Goal: Task Accomplishment & Management: Manage account settings

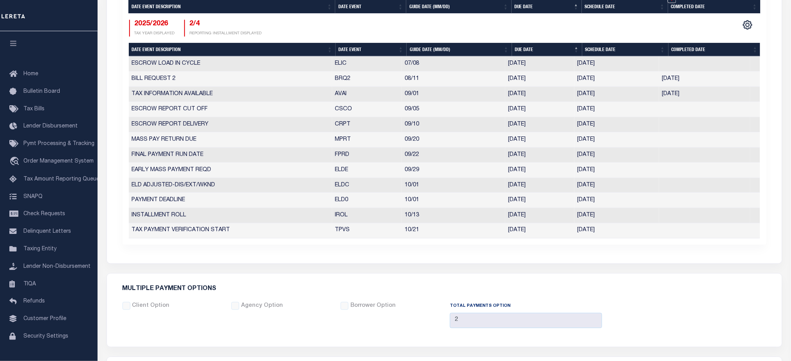
scroll to position [554, 0]
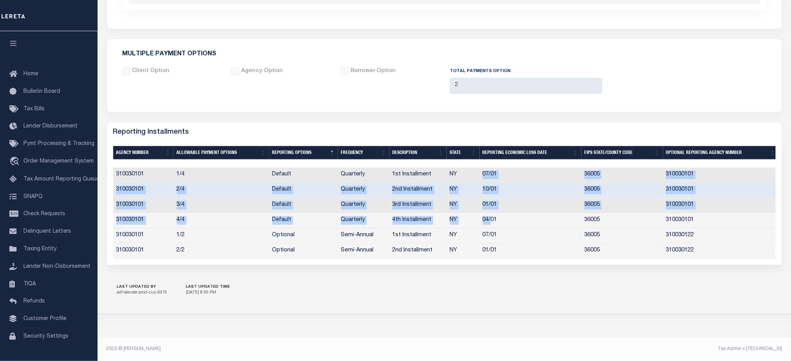
drag, startPoint x: 485, startPoint y: 192, endPoint x: 490, endPoint y: 221, distance: 28.9
click at [490, 221] on tbody "310030101 1/4 Default Quarterly 1st Installment NY 07/01 36005 310030101 310030…" at bounding box center [446, 212] width 666 height 91
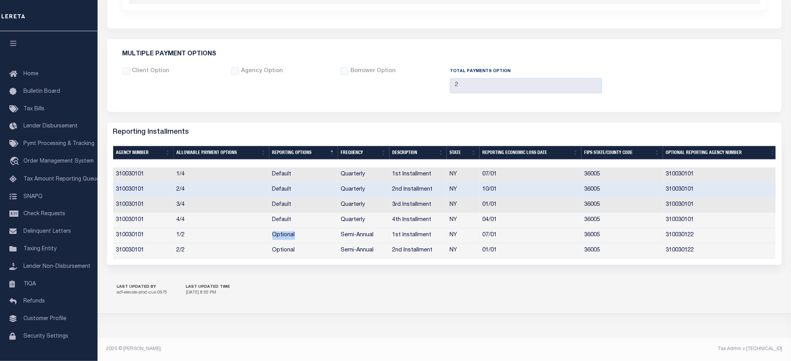
drag, startPoint x: 271, startPoint y: 231, endPoint x: 308, endPoint y: 233, distance: 37.5
click at [308, 233] on td "Optional" at bounding box center [303, 235] width 69 height 15
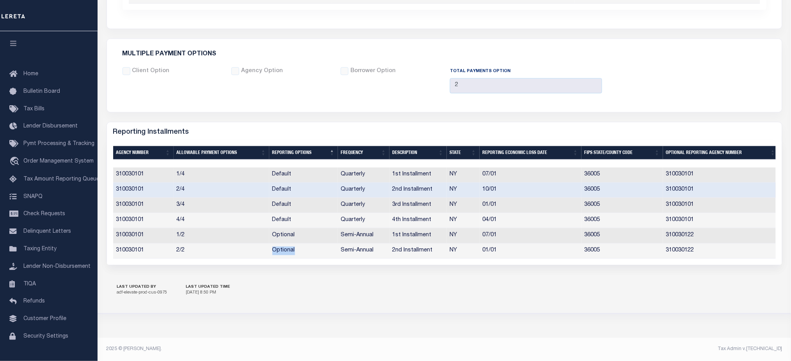
drag, startPoint x: 269, startPoint y: 246, endPoint x: 297, endPoint y: 248, distance: 28.6
click at [297, 248] on td "Optional" at bounding box center [303, 251] width 69 height 15
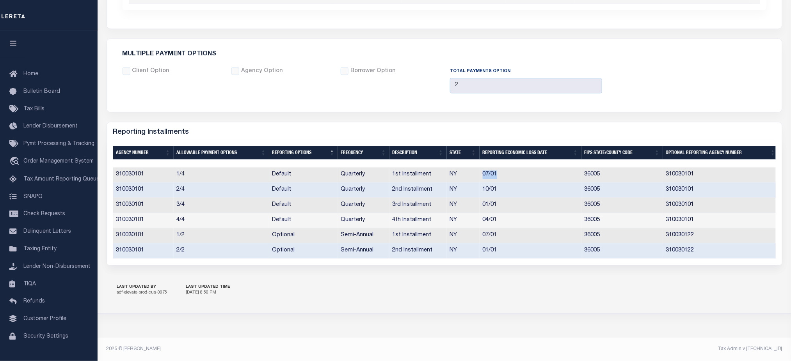
drag, startPoint x: 481, startPoint y: 168, endPoint x: 500, endPoint y: 171, distance: 19.3
click at [500, 171] on td "07/01" at bounding box center [531, 174] width 102 height 15
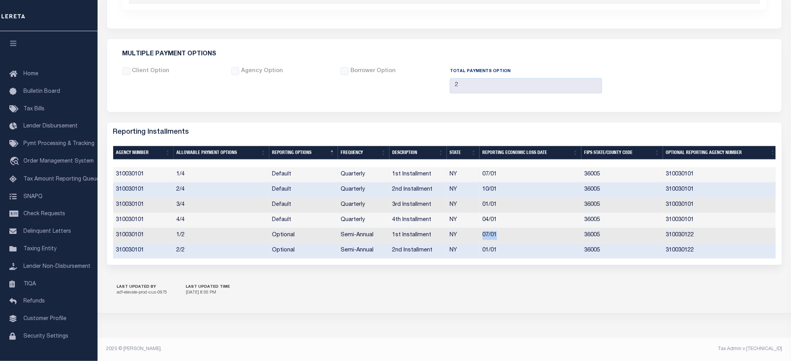
drag, startPoint x: 500, startPoint y: 231, endPoint x: 481, endPoint y: 231, distance: 18.4
click at [481, 231] on td "07/01" at bounding box center [531, 235] width 102 height 15
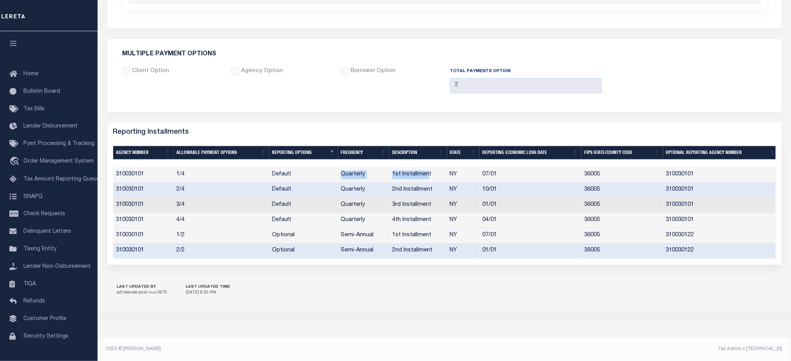
drag, startPoint x: 340, startPoint y: 169, endPoint x: 428, endPoint y: 171, distance: 87.8
click at [428, 171] on tr "310030101 1/4 Default Quarterly 1st Installment NY 07/01 36005 310030101" at bounding box center [446, 174] width 666 height 15
drag, startPoint x: 340, startPoint y: 231, endPoint x: 433, endPoint y: 230, distance: 93.3
click at [433, 230] on tr "310030101 1/2 Optional Semi-Annual 1st Installment NY 07/01 36005 310030122" at bounding box center [446, 235] width 666 height 15
drag, startPoint x: 501, startPoint y: 183, endPoint x: 340, endPoint y: 186, distance: 160.8
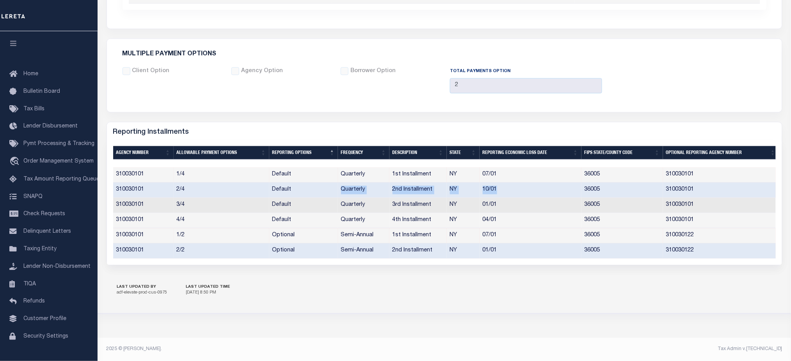
click at [340, 186] on tr "310030101 2/4 Default Quarterly 2nd Installment NY 10/01 36005 310030101" at bounding box center [446, 190] width 666 height 15
drag, startPoint x: 505, startPoint y: 245, endPoint x: 480, endPoint y: 245, distance: 25.0
click at [480, 245] on td "01/01" at bounding box center [531, 251] width 102 height 15
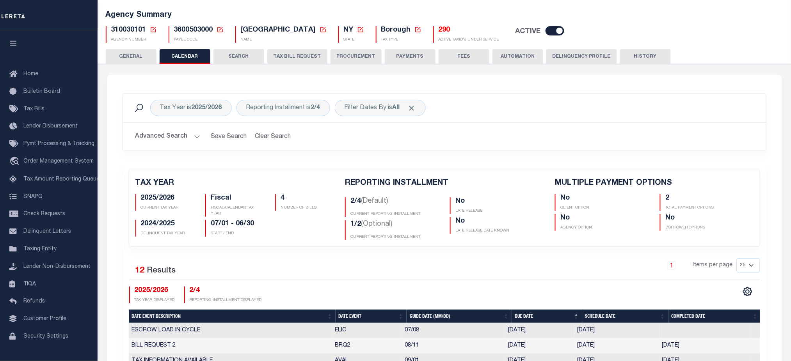
scroll to position [34, 0]
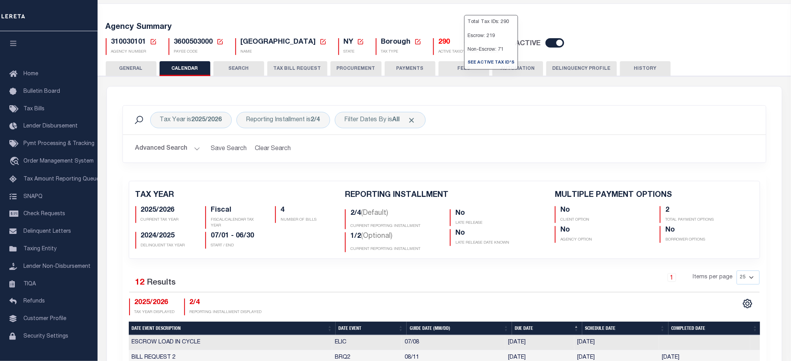
drag, startPoint x: 425, startPoint y: 43, endPoint x: 405, endPoint y: 43, distance: 19.9
click at [439, 43] on h5 "290" at bounding box center [469, 42] width 60 height 9
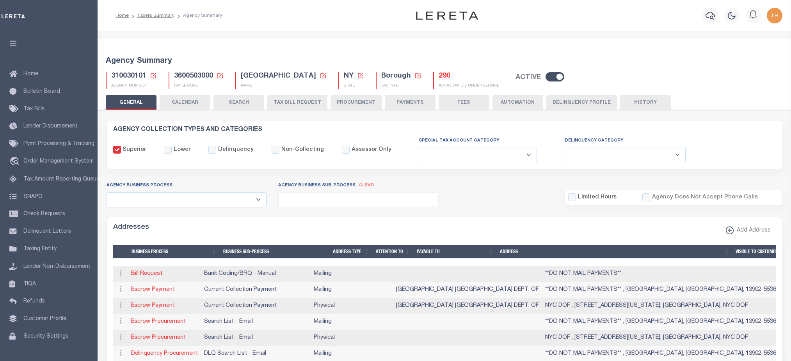
select select
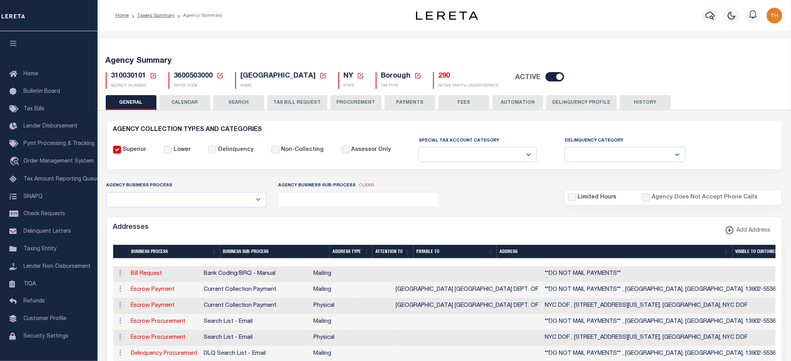
click at [177, 105] on button "CALENDAR" at bounding box center [185, 102] width 51 height 15
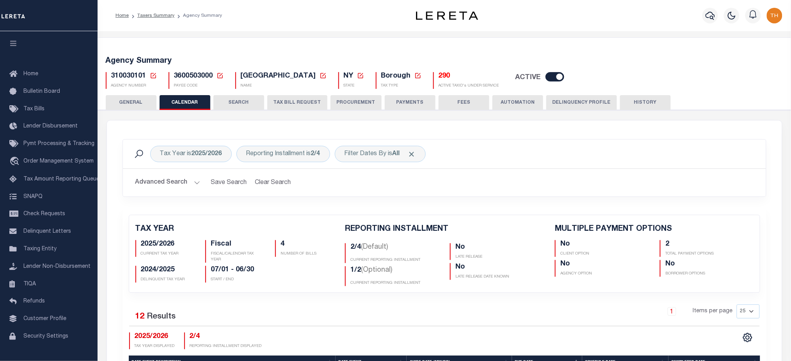
checkbox input "false"
type input "2"
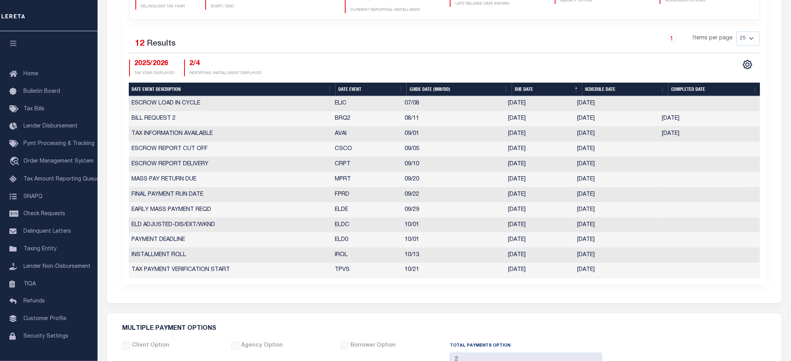
scroll to position [208, 0]
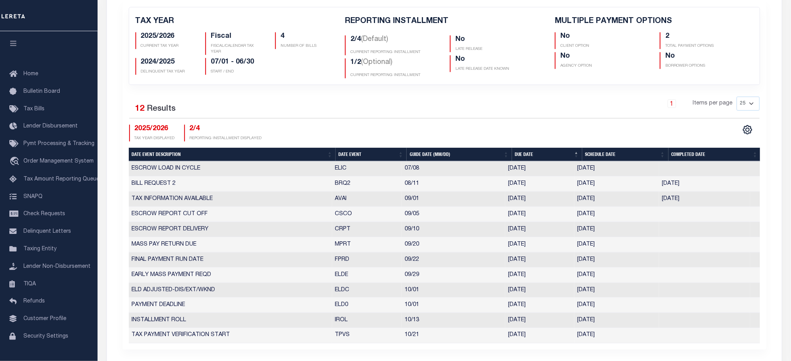
drag, startPoint x: 617, startPoint y: 171, endPoint x: 577, endPoint y: 167, distance: 40.4
click at [577, 167] on td "07/08/2025" at bounding box center [616, 169] width 85 height 15
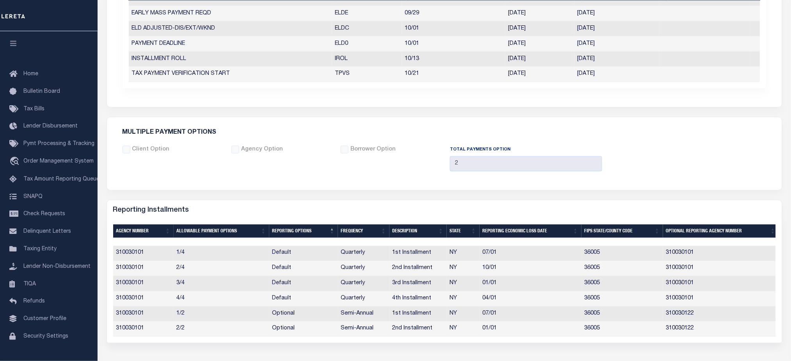
scroll to position [553, 0]
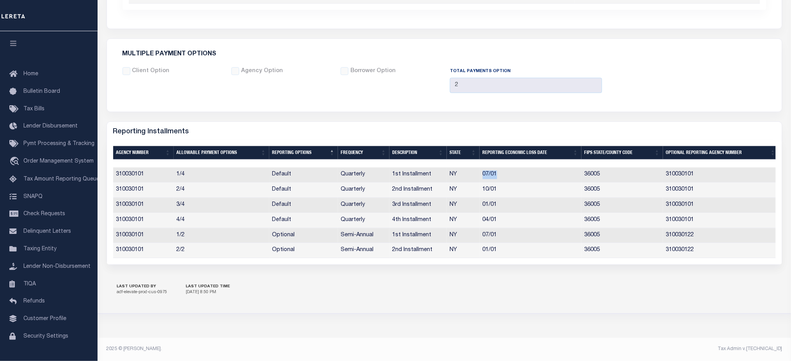
drag, startPoint x: 483, startPoint y: 171, endPoint x: 498, endPoint y: 173, distance: 15.0
click at [498, 173] on td "07/01" at bounding box center [531, 174] width 102 height 15
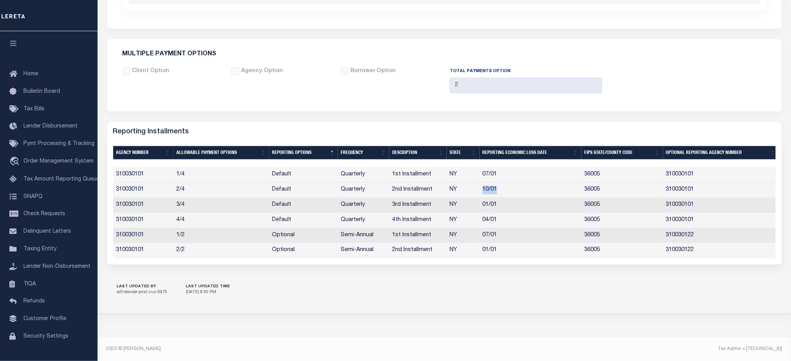
drag, startPoint x: 483, startPoint y: 187, endPoint x: 504, endPoint y: 188, distance: 21.1
click at [504, 188] on td "10/01" at bounding box center [531, 190] width 102 height 15
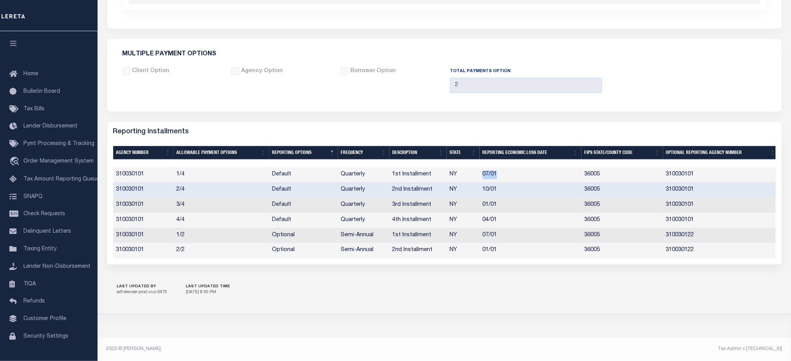
drag, startPoint x: 480, startPoint y: 168, endPoint x: 504, endPoint y: 169, distance: 24.6
click at [504, 169] on td "07/01" at bounding box center [531, 174] width 102 height 15
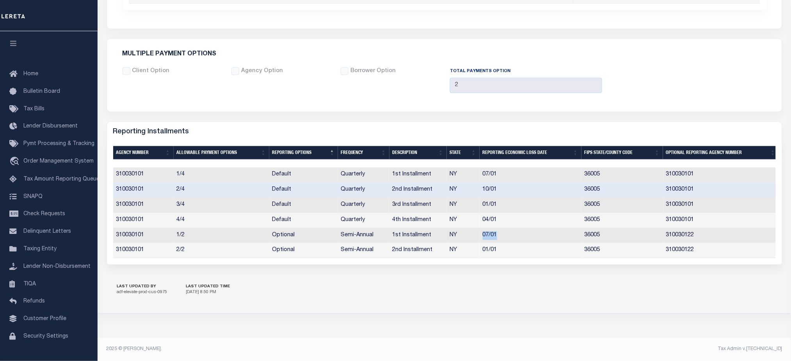
drag, startPoint x: 504, startPoint y: 233, endPoint x: 482, endPoint y: 233, distance: 22.2
click at [482, 233] on td "07/01" at bounding box center [531, 235] width 102 height 15
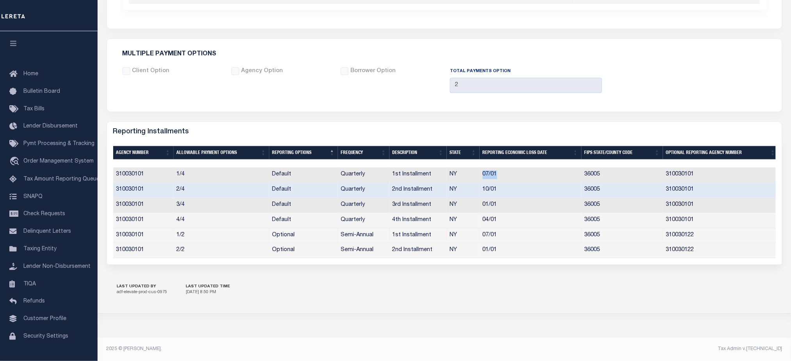
drag, startPoint x: 503, startPoint y: 167, endPoint x: 473, endPoint y: 167, distance: 30.5
click at [473, 167] on tr "310030101 1/4 Default Quarterly 1st Installment NY 07/01 36005 310030101" at bounding box center [446, 174] width 666 height 15
click at [37, 106] on link "Tax Bills" at bounding box center [49, 110] width 98 height 18
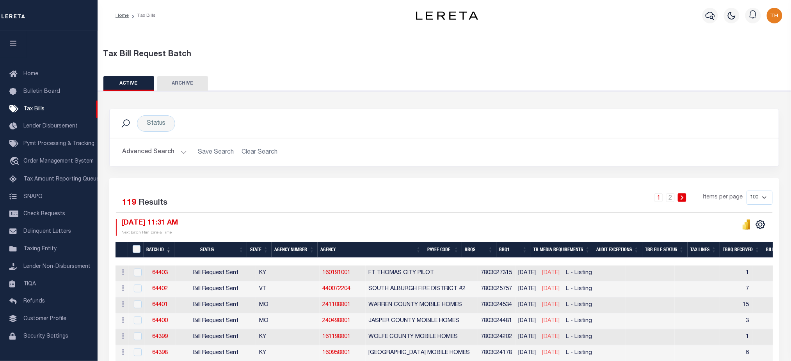
click at [170, 156] on button "Advanced Search" at bounding box center [154, 152] width 65 height 15
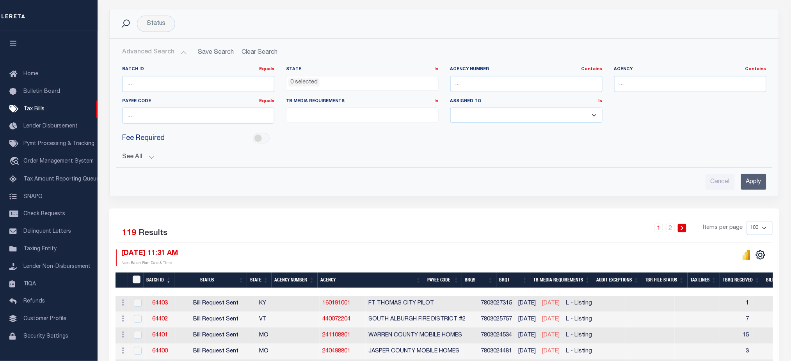
scroll to position [104, 0]
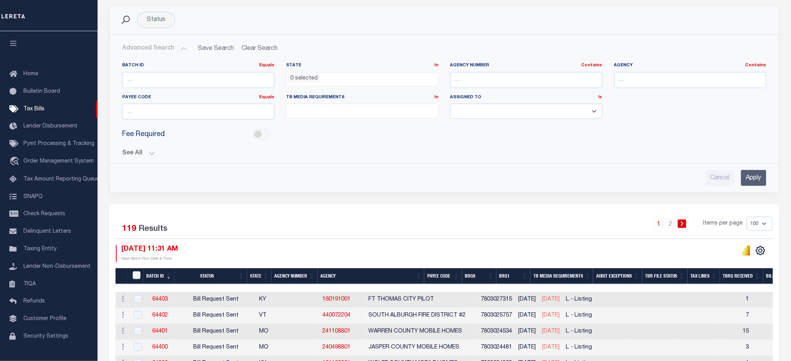
click at [146, 154] on button "See All" at bounding box center [444, 153] width 644 height 7
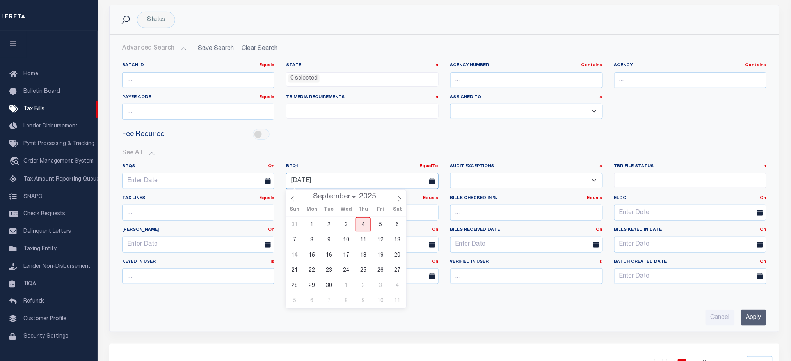
drag, startPoint x: 326, startPoint y: 181, endPoint x: 275, endPoint y: 180, distance: 51.1
click at [275, 180] on div "BRQS On On After Before Between BRQ1 EqualTo On After Before Between 09-03-2025…" at bounding box center [444, 227] width 656 height 127
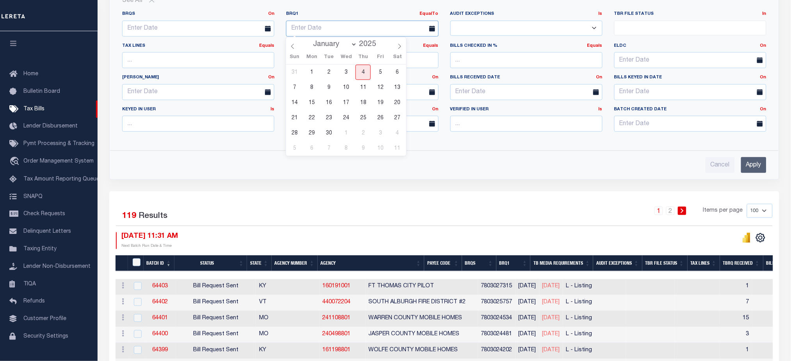
scroll to position [312, 0]
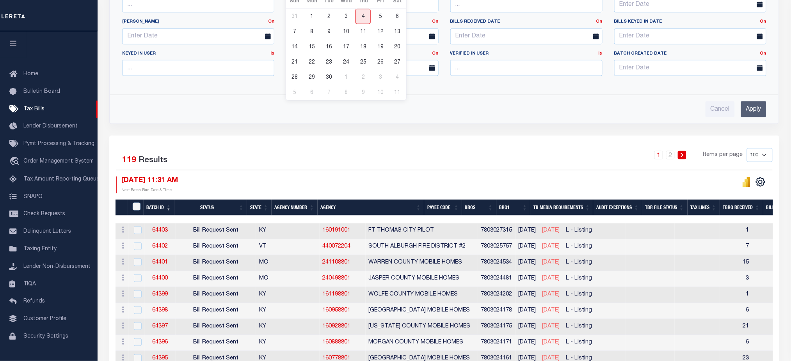
drag, startPoint x: 756, startPoint y: 113, endPoint x: 750, endPoint y: 114, distance: 5.7
click at [756, 114] on input "Apply" at bounding box center [753, 109] width 25 height 16
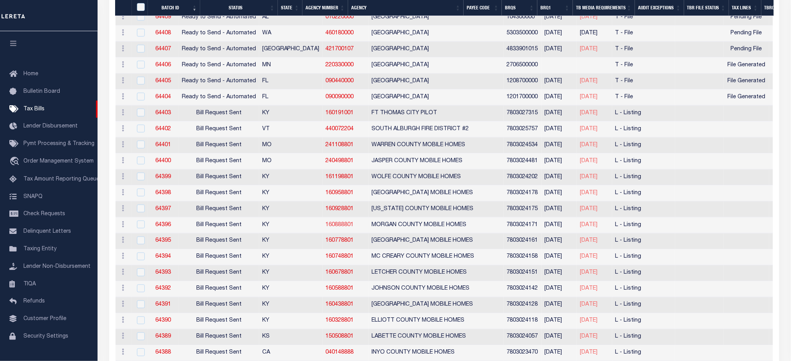
click at [326, 225] on link "160888801" at bounding box center [340, 224] width 28 height 5
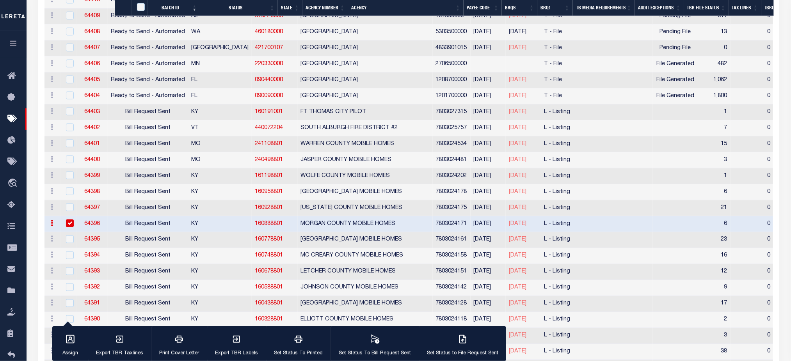
scroll to position [311, 0]
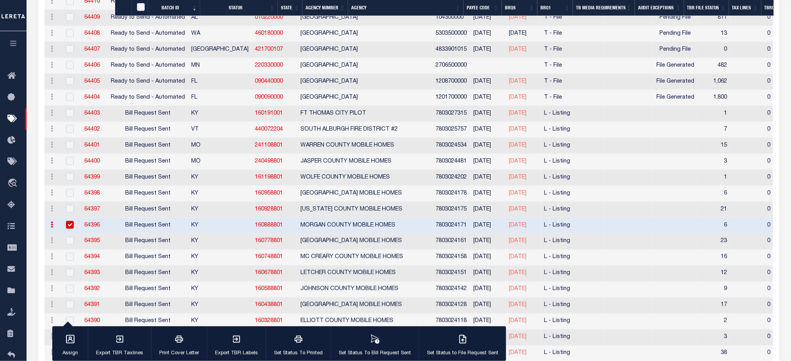
click at [71, 222] on input "checkbox" at bounding box center [70, 225] width 8 height 8
checkbox input "false"
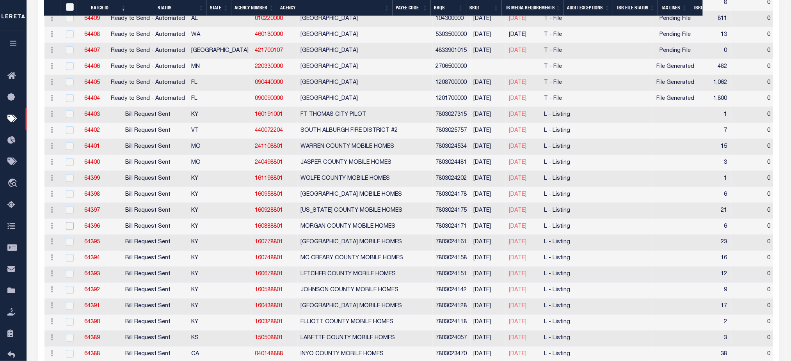
scroll to position [259, 0]
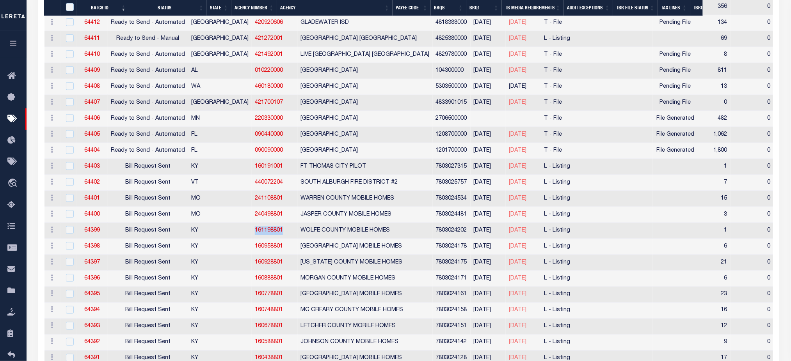
drag, startPoint x: 228, startPoint y: 233, endPoint x: 264, endPoint y: 235, distance: 36.7
click at [264, 235] on tr "ACTIONS Delete 64399 Bill Request Sent KY 161198801 WOLFE COUNTY MOBILE HOMES 7…" at bounding box center [691, 231] width 1294 height 16
click at [255, 168] on link "160191001" at bounding box center [269, 166] width 28 height 5
checkbox input "true"
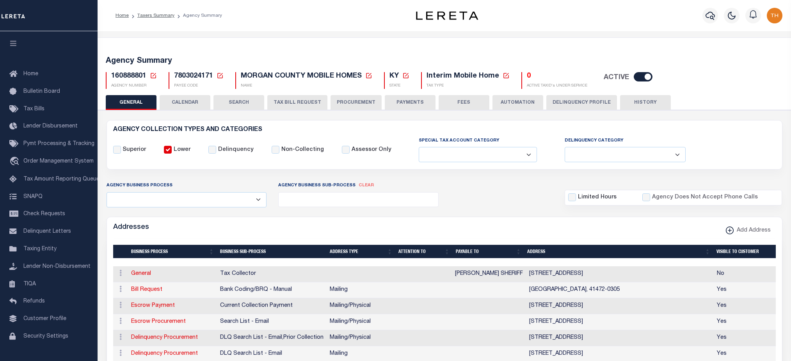
select select
click at [197, 105] on button "CALENDAR" at bounding box center [185, 102] width 51 height 15
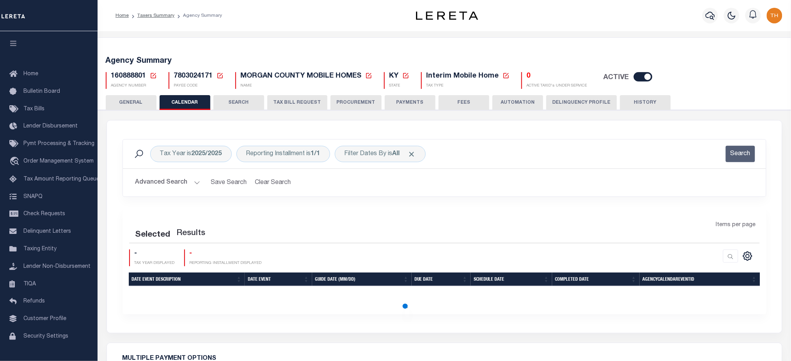
checkbox input "false"
type input "1"
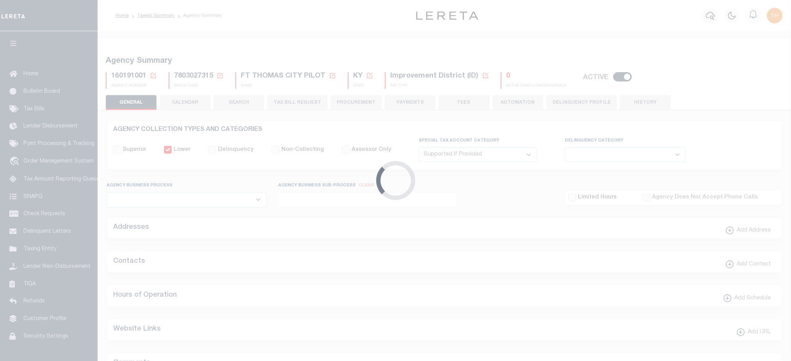
select select "2"
select select
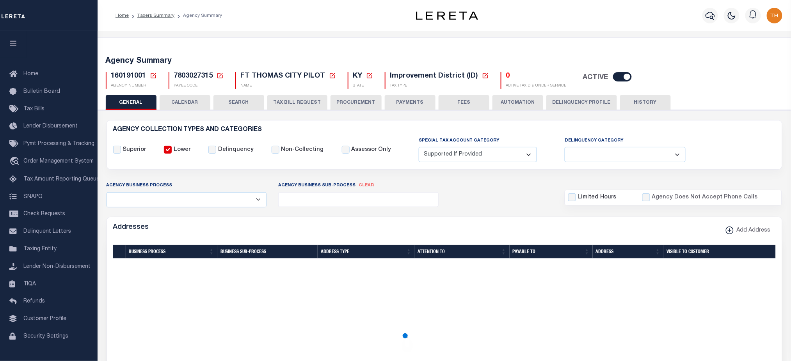
click at [189, 106] on button "CALENDAR" at bounding box center [185, 102] width 51 height 15
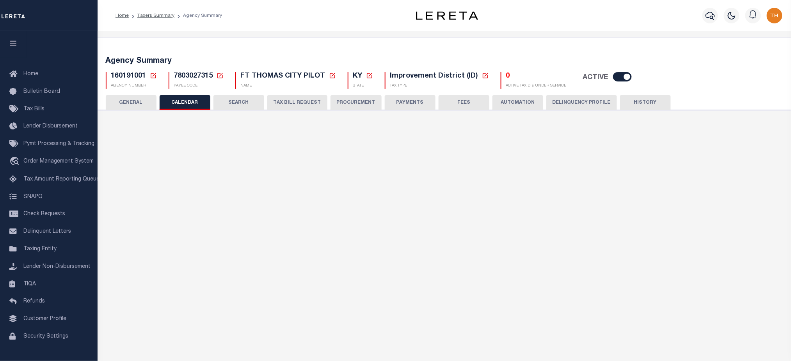
scroll to position [134, 0]
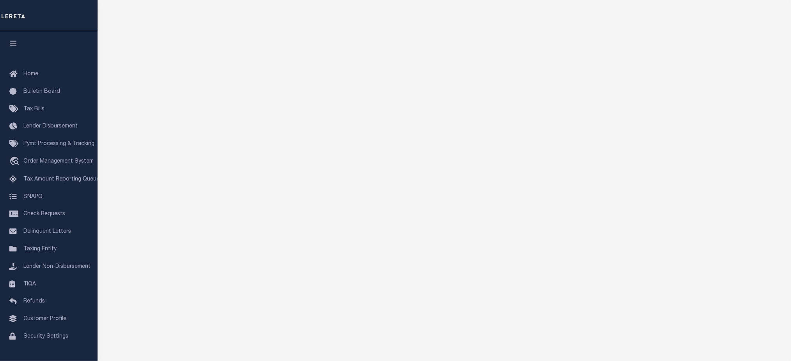
checkbox input "false"
type input "1"
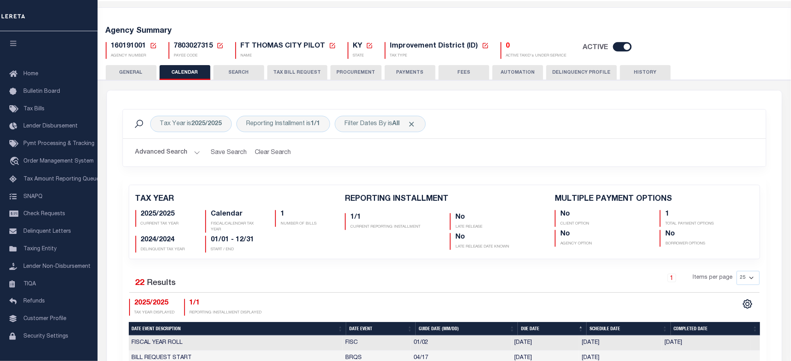
scroll to position [0, 0]
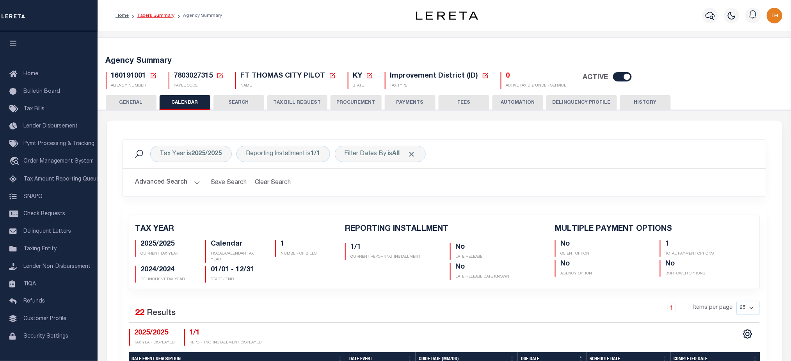
click at [151, 15] on link "Taxers Summary" at bounding box center [155, 15] width 37 height 5
